Goal: Communication & Community: Answer question/provide support

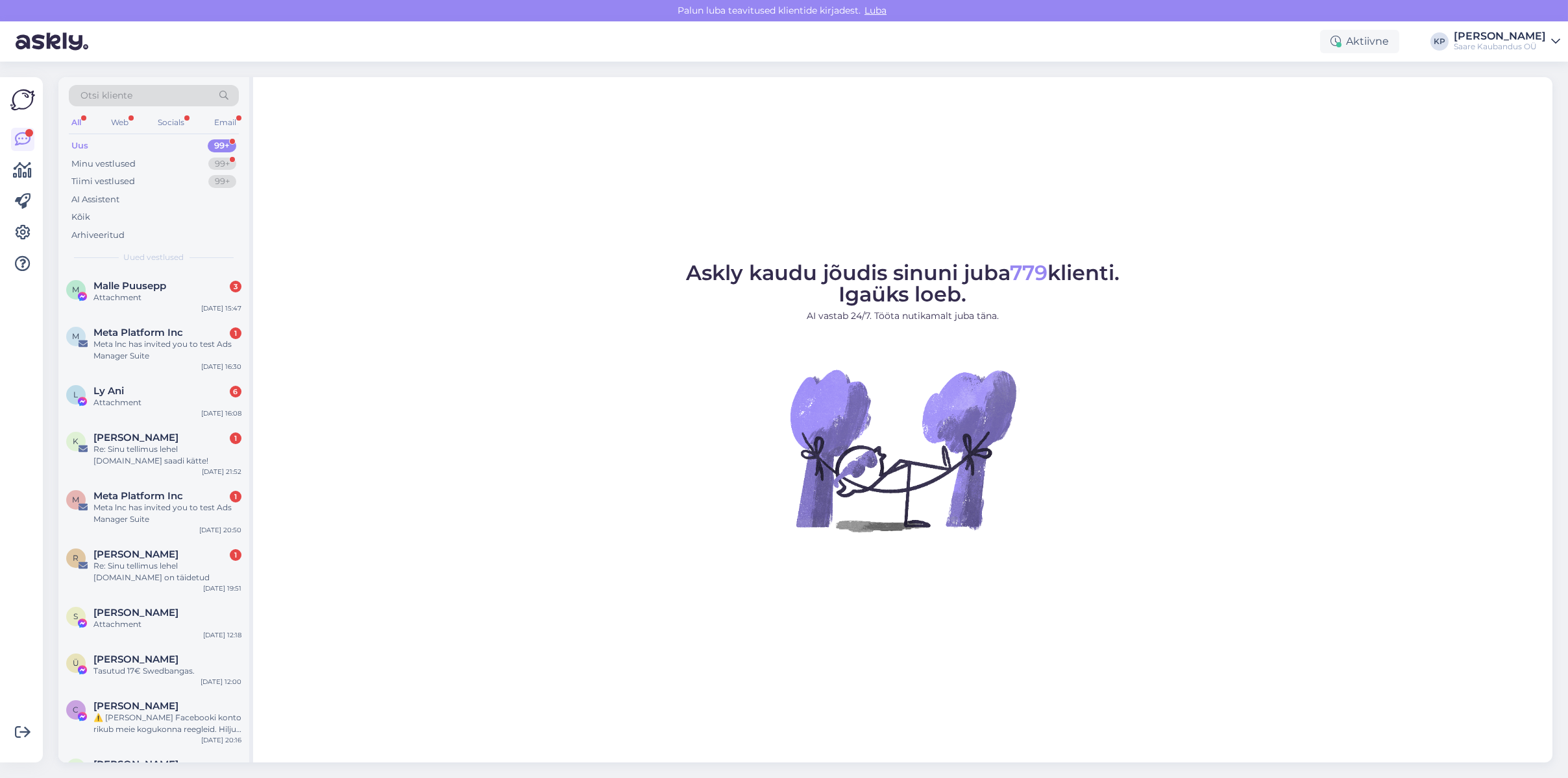
click at [83, 147] on div "Uus" at bounding box center [79, 145] width 16 height 13
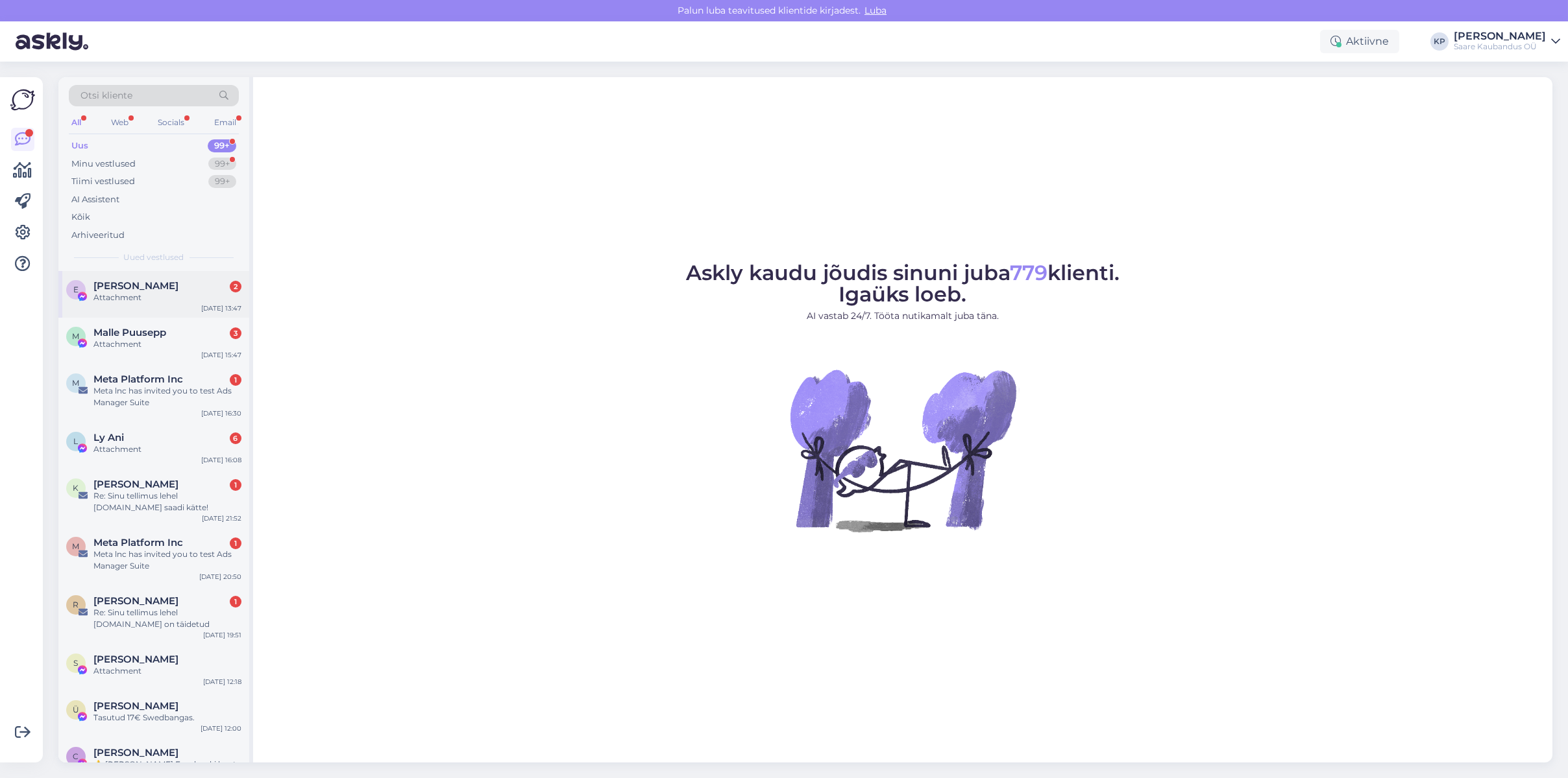
click at [113, 300] on div "Attachment" at bounding box center [167, 298] width 148 height 12
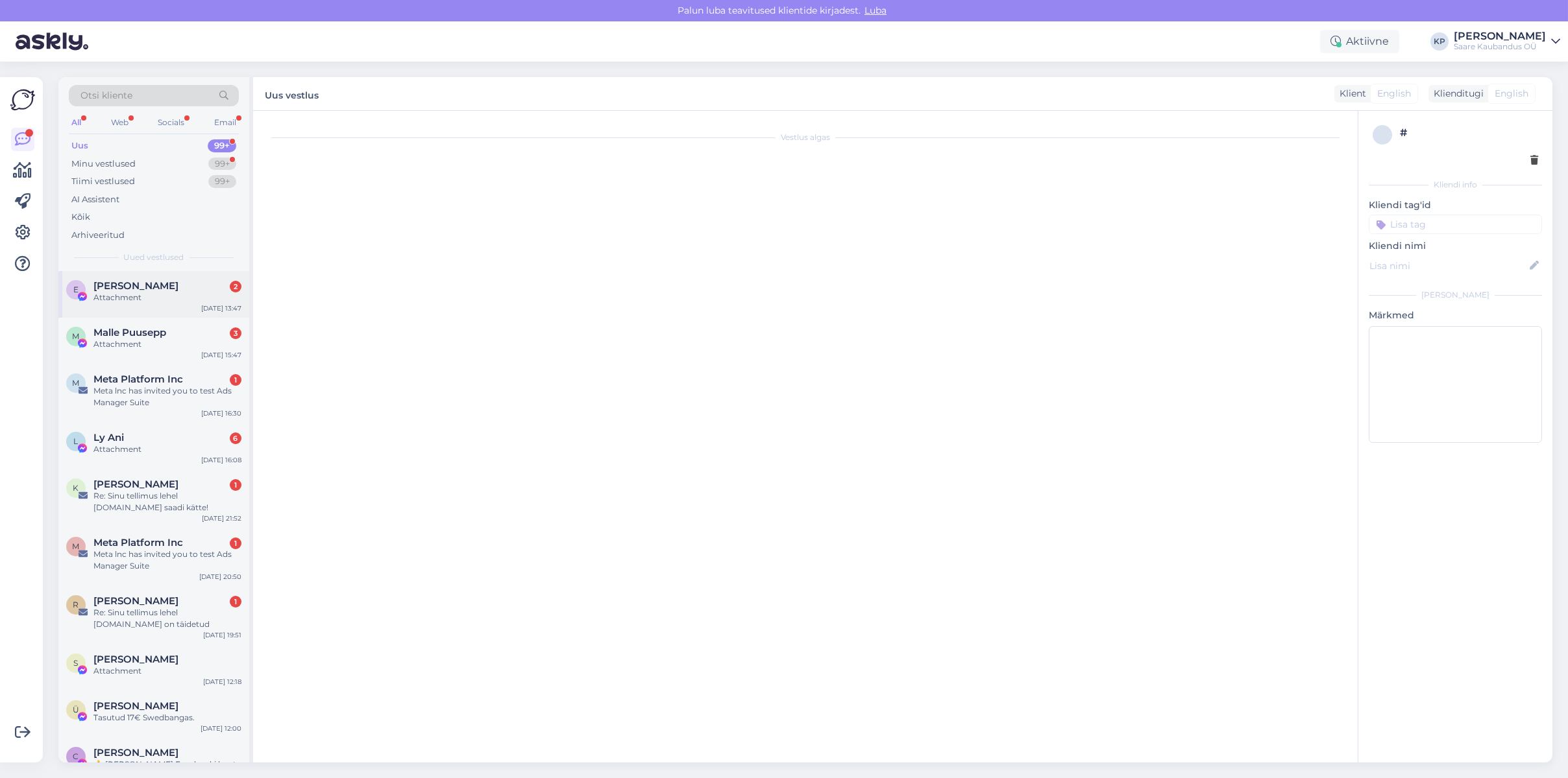
scroll to position [3322, 0]
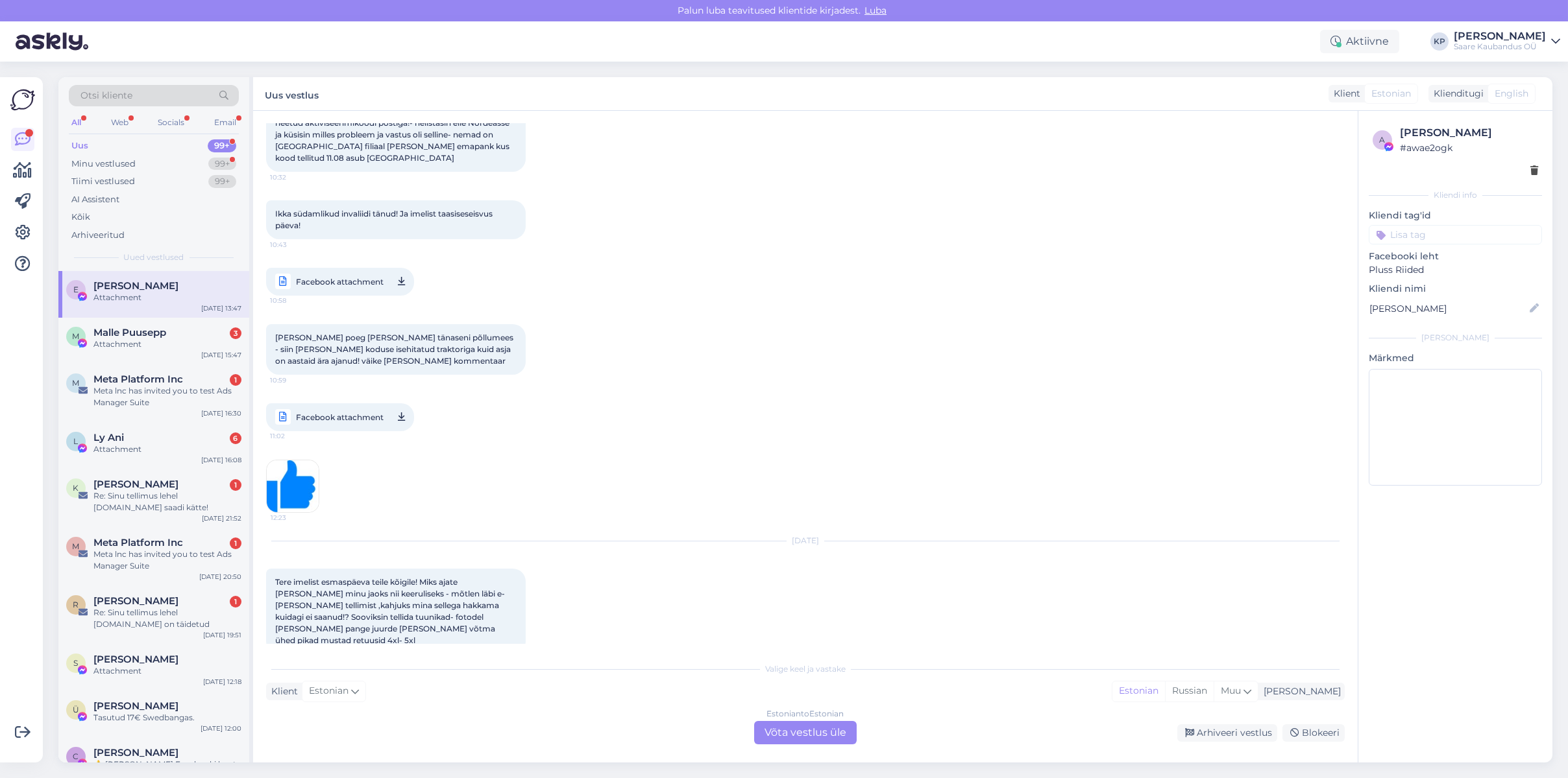
click at [835, 734] on div "Estonian to Estonian Võta vestlus üle" at bounding box center [805, 733] width 102 height 23
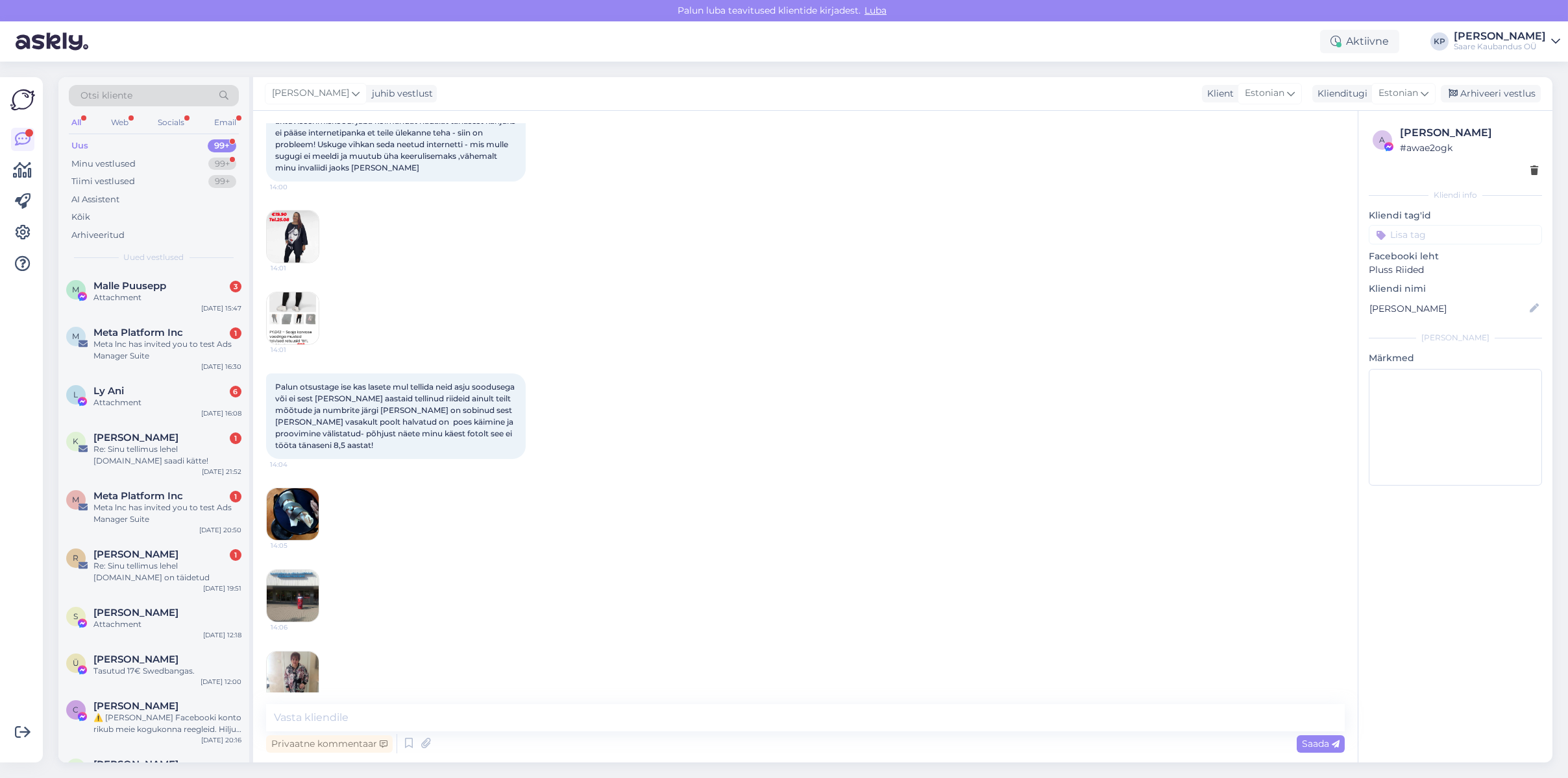
scroll to position [4073, 0]
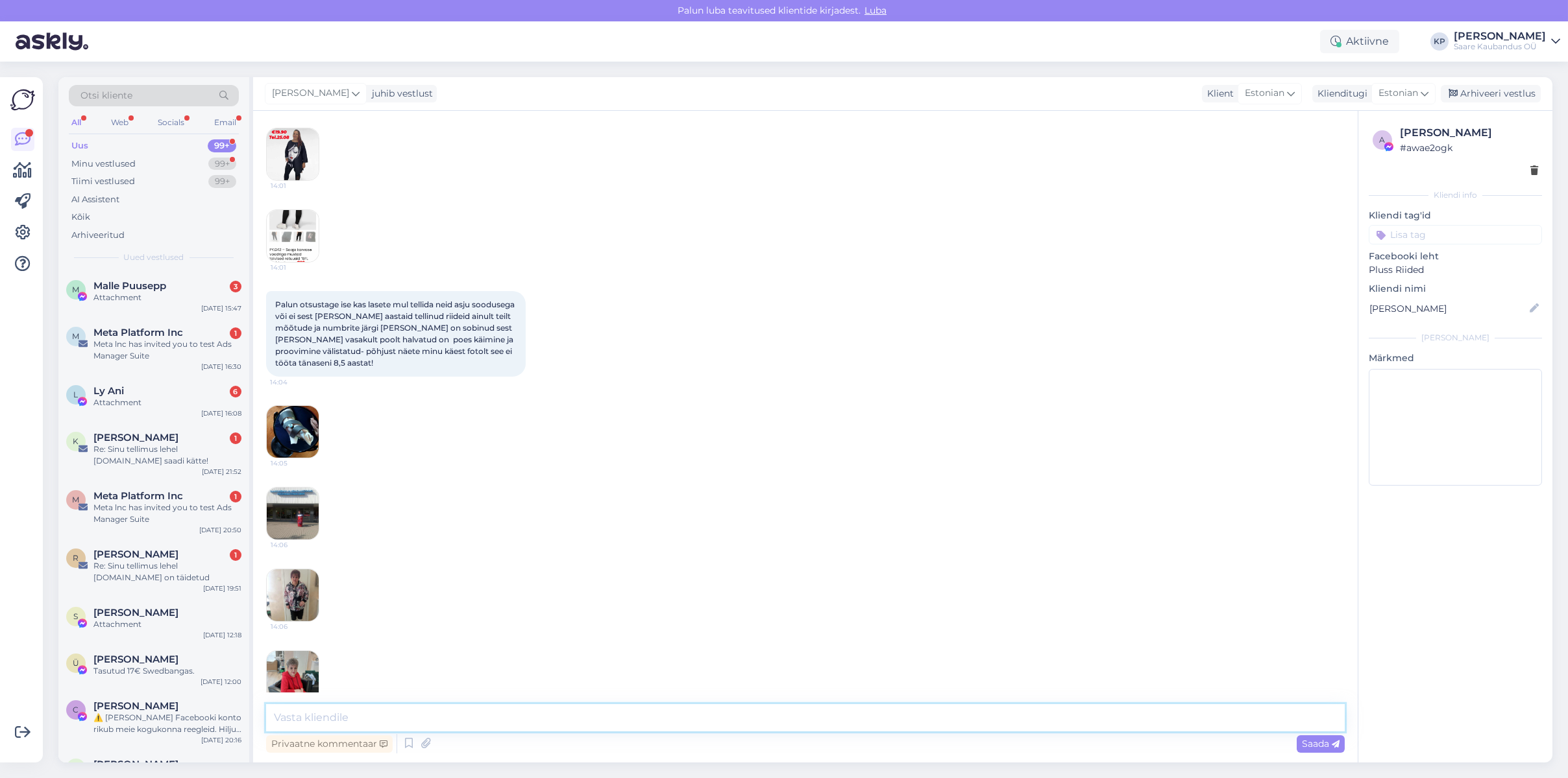
click at [328, 719] on textarea at bounding box center [805, 718] width 1079 height 27
type textarea "E"
type textarea "Millal Te saate ülekande teha? Te [PERSON_NAME] tellida aga me ei pane enam asj…"
click at [1320, 739] on span "Saada" at bounding box center [1321, 744] width 38 height 12
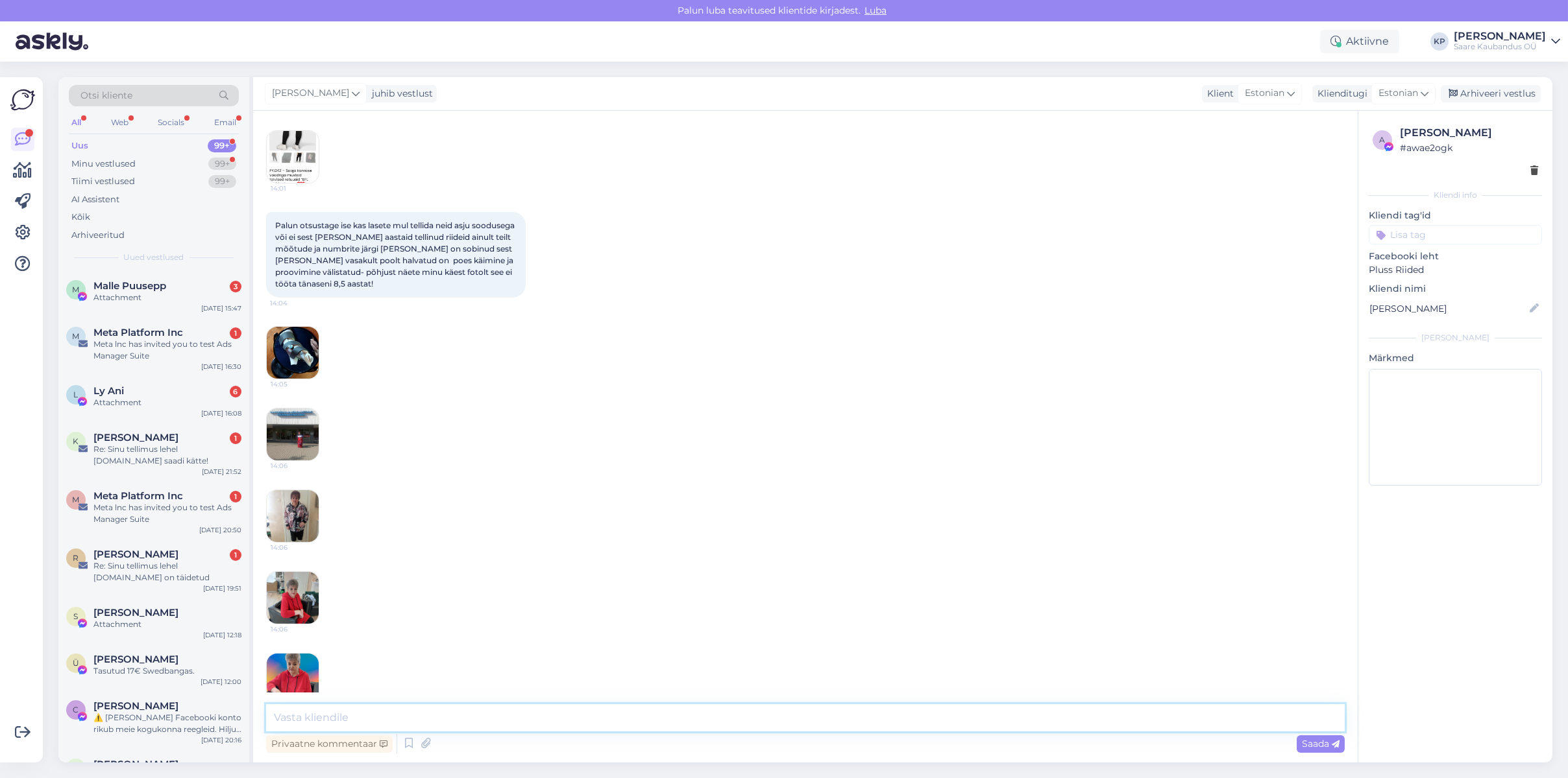
click at [338, 710] on textarea at bounding box center [805, 718] width 1079 height 27
click at [489, 713] on textarea "Soodustusi ma [PERSON_NAME] Teile kogu aeg teinud aga praegu on [PERSON_NAME] t…" at bounding box center [805, 718] width 1079 height 27
click at [1135, 709] on textarea "Soodustusi ma [PERSON_NAME] Teile kogu aeg teinud ja suur, suur tänu, et olete …" at bounding box center [805, 718] width 1079 height 27
click at [1308, 713] on textarea "Soodustusi ma [PERSON_NAME] Teile kogu aeg teinud ja suur, suur tänu, et olete …" at bounding box center [805, 718] width 1079 height 27
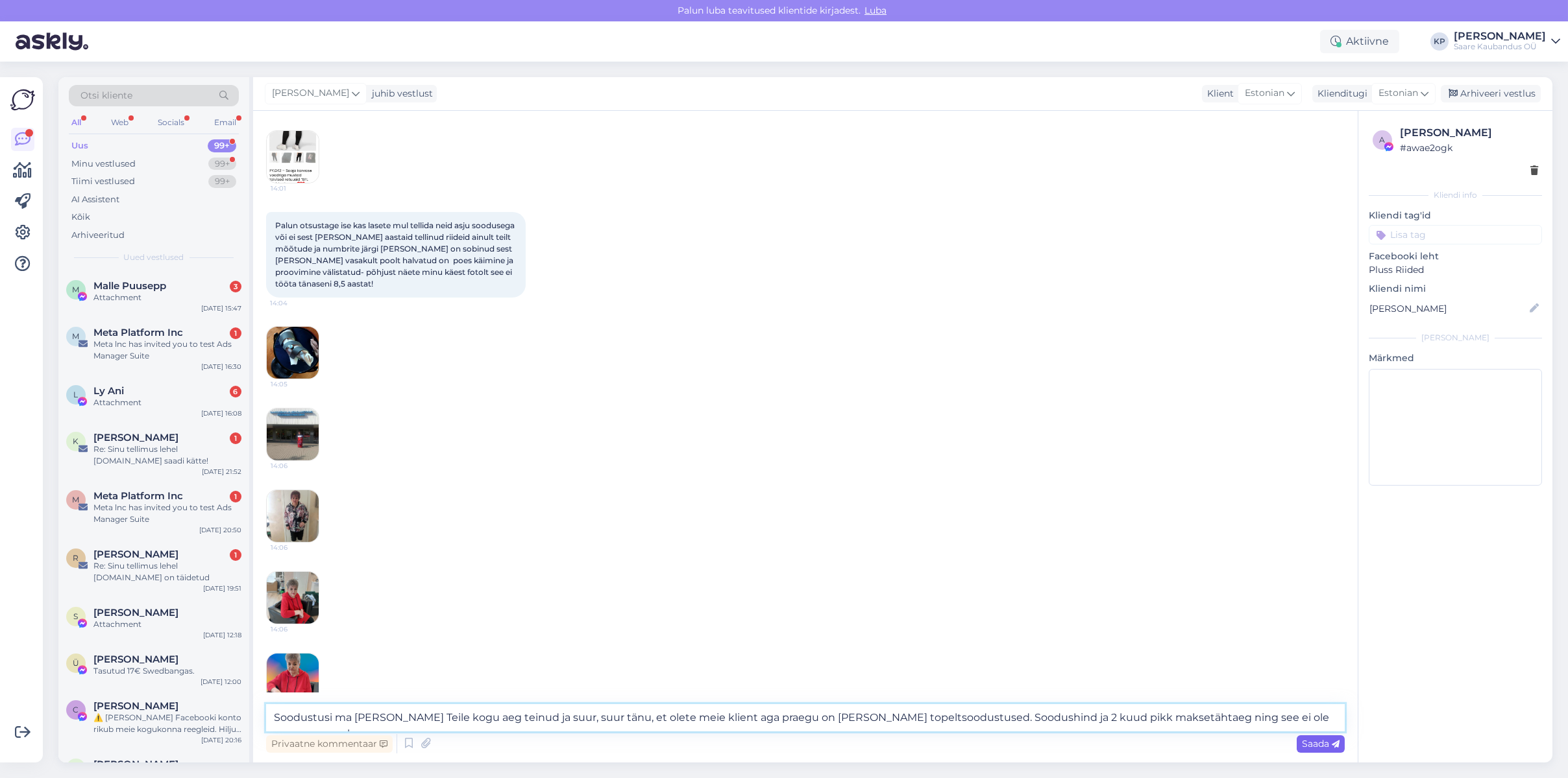
type textarea "Soodustusi ma [PERSON_NAME] Teile kogu aeg teinud ja suur, suur tänu, et olete …"
click at [1318, 745] on span "Saada" at bounding box center [1321, 744] width 38 height 12
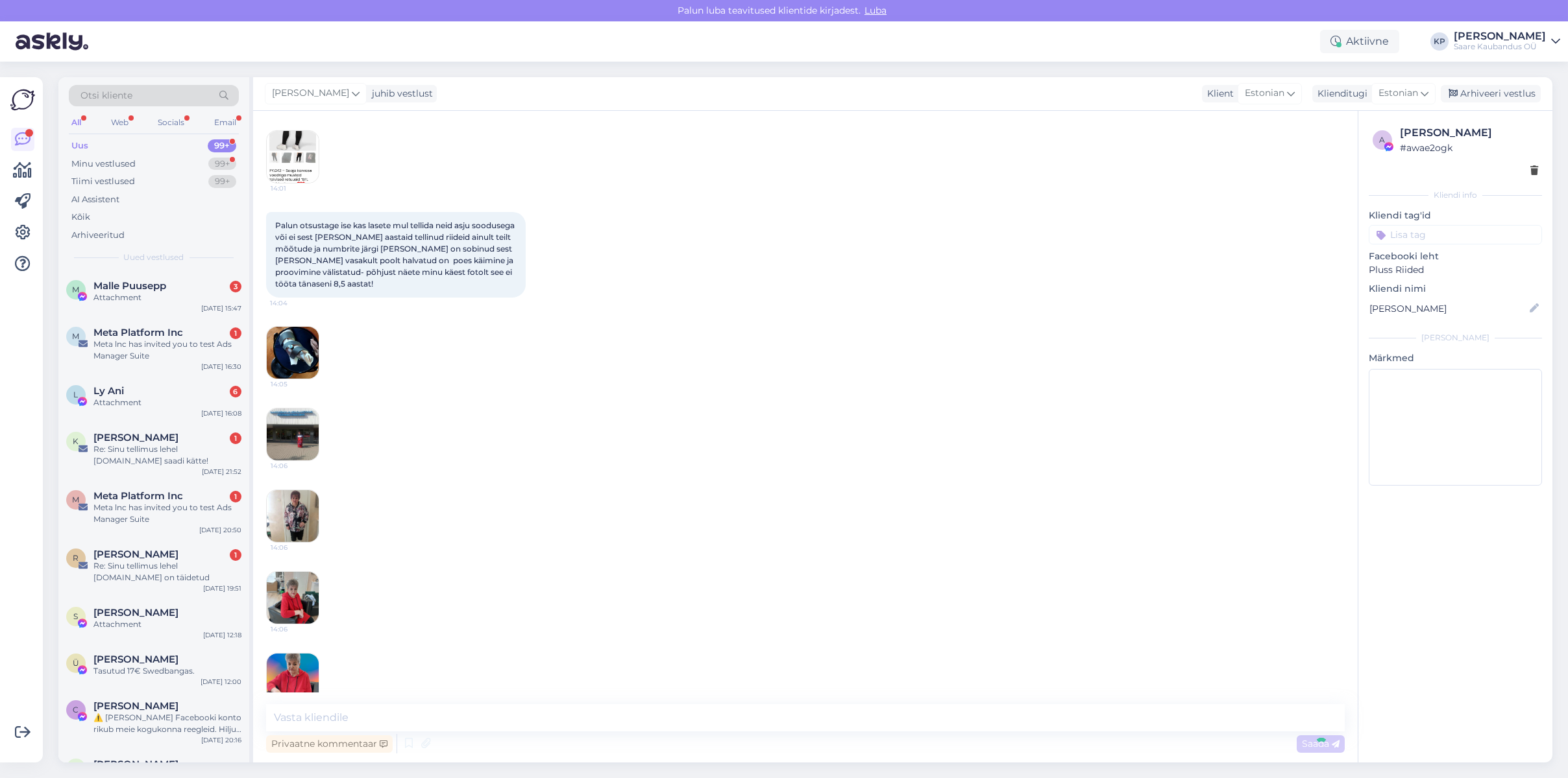
scroll to position [4242, 0]
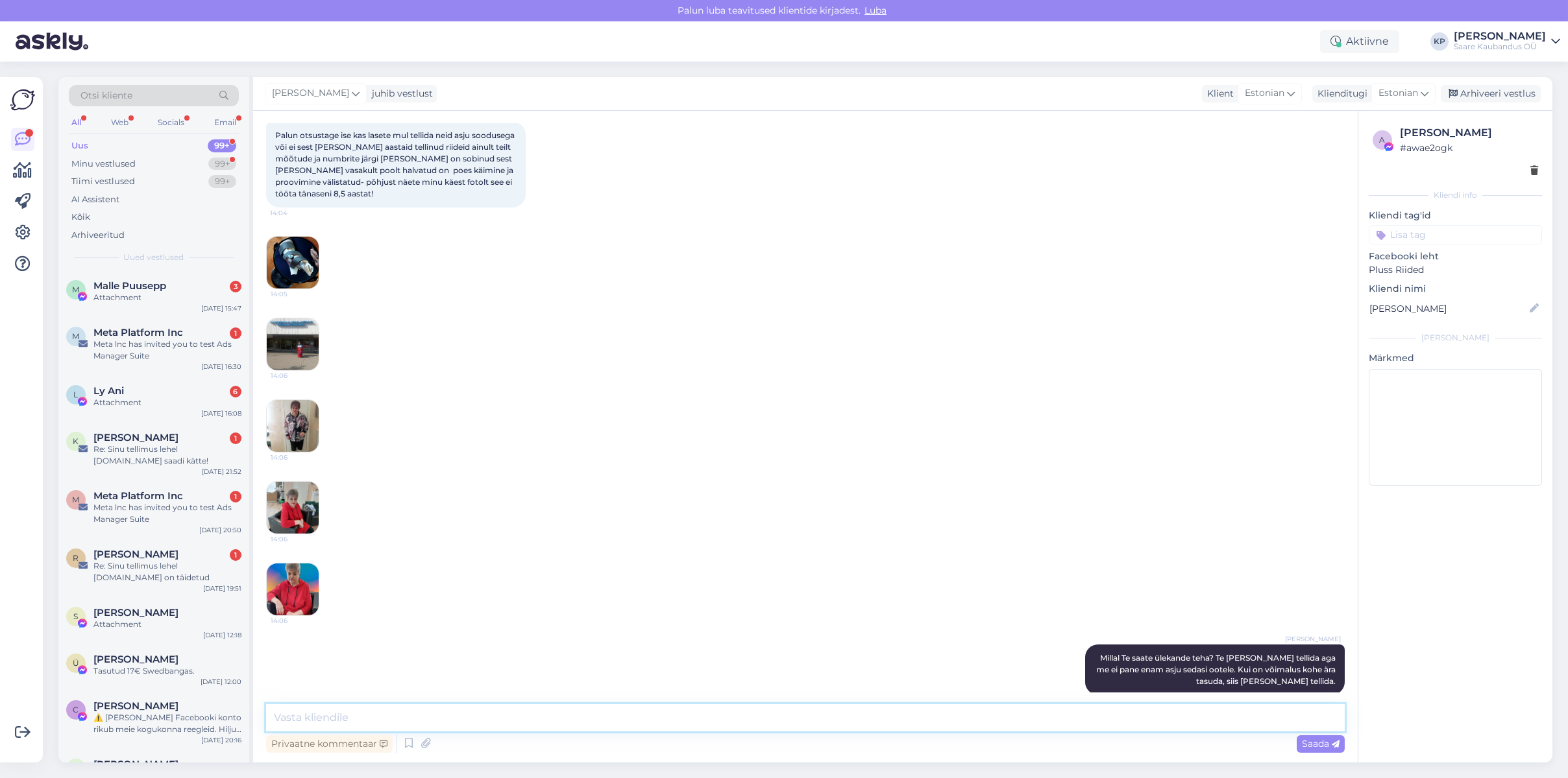
click at [323, 711] on textarea at bounding box center [805, 718] width 1079 height 27
